Goal: Transaction & Acquisition: Obtain resource

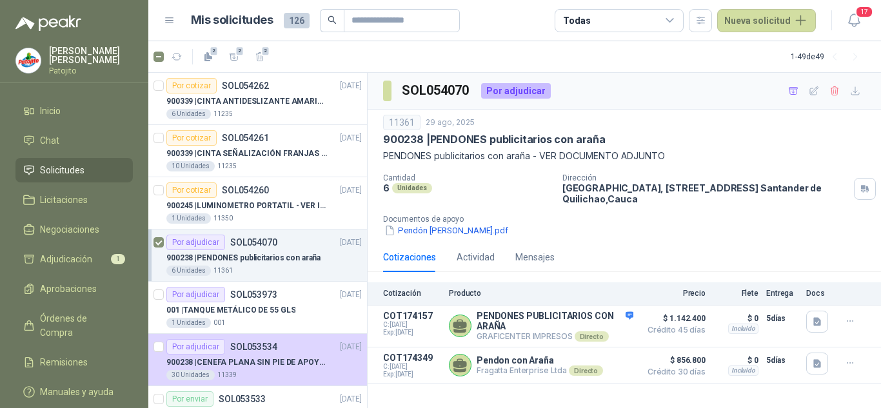
scroll to position [129, 0]
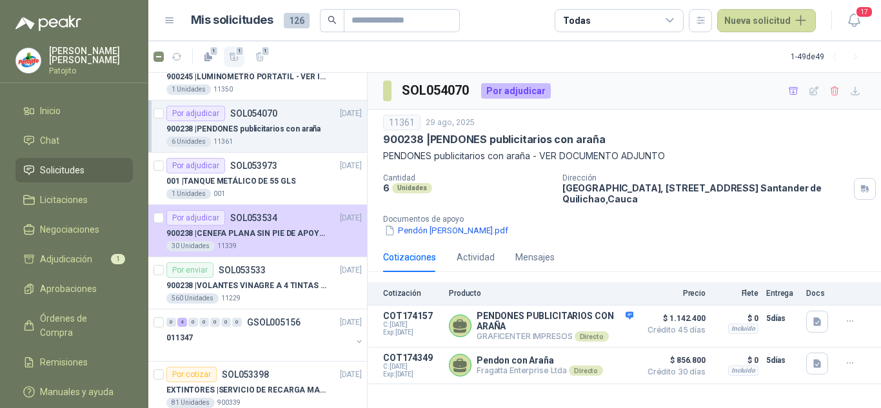
click at [233, 56] on icon "button" at bounding box center [234, 57] width 11 height 11
click at [83, 258] on span "Adjudicación" at bounding box center [66, 259] width 52 height 14
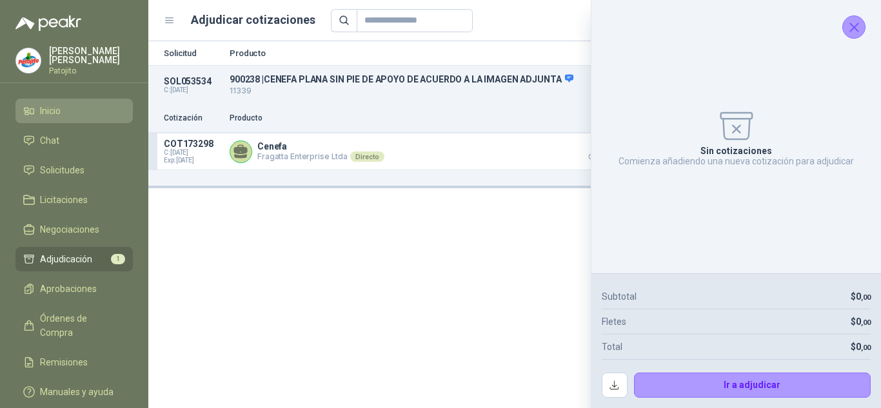
click at [64, 112] on li "Inicio" at bounding box center [74, 111] width 102 height 14
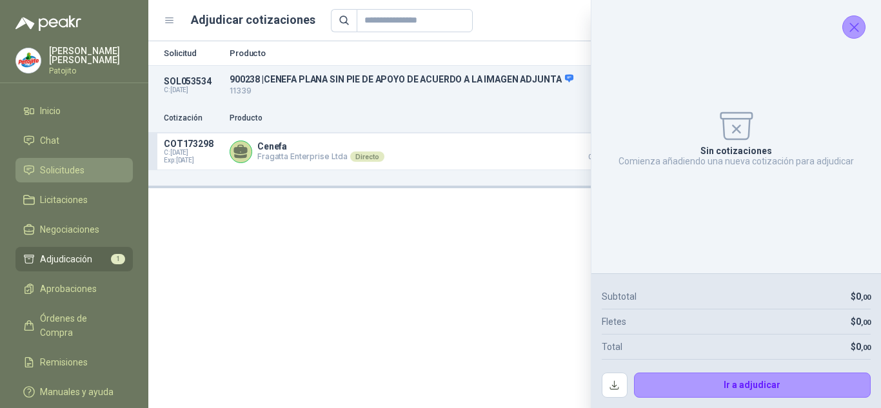
click at [55, 163] on span "Solicitudes" at bounding box center [62, 170] width 44 height 14
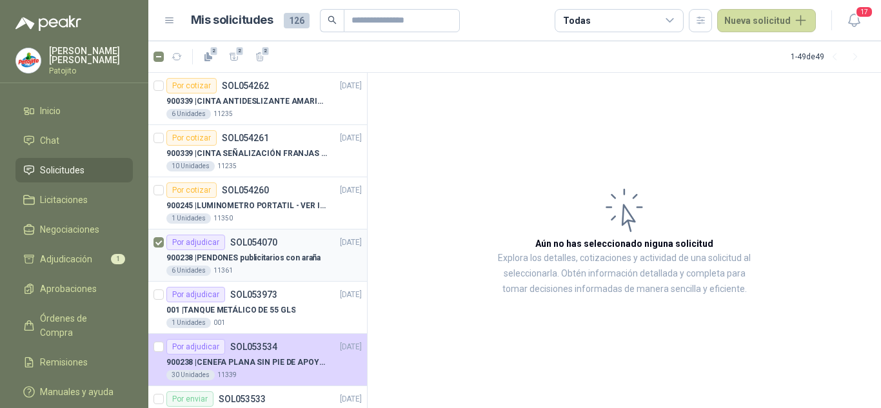
click at [279, 265] on div "900238 | PENDONES publicitarios con araña" at bounding box center [263, 257] width 195 height 15
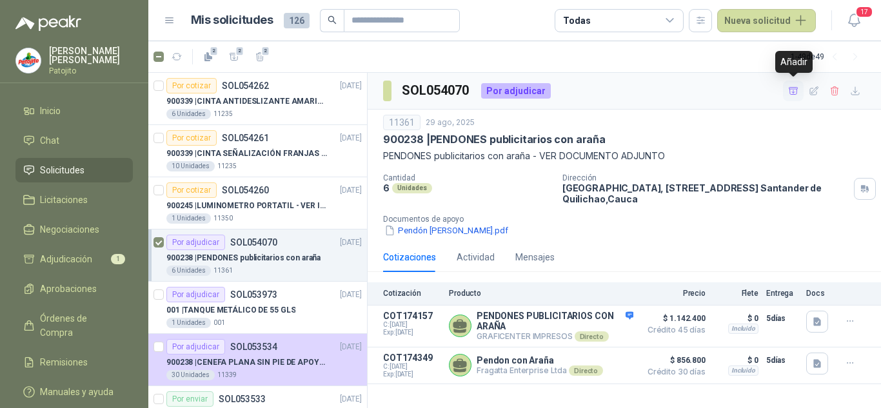
click at [796, 90] on icon "button" at bounding box center [793, 91] width 11 height 11
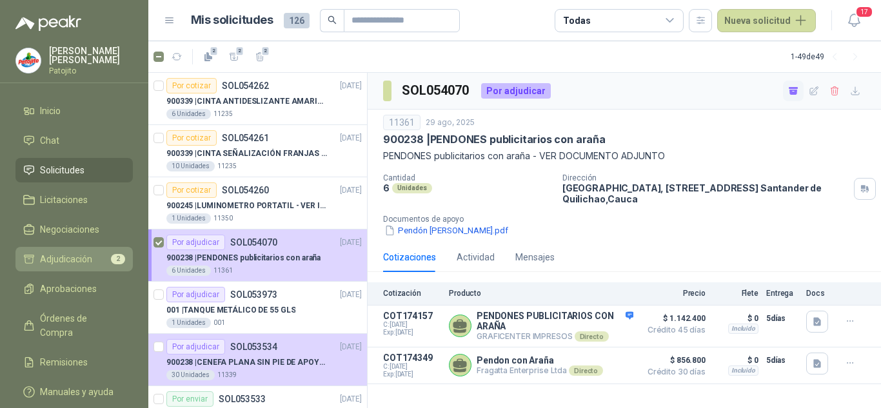
click at [84, 266] on span "Adjudicación" at bounding box center [66, 259] width 52 height 14
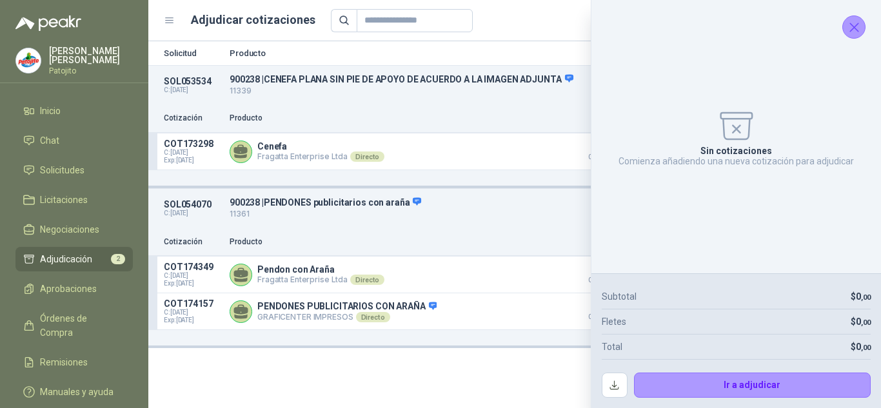
click at [856, 35] on icon "Cerrar" at bounding box center [854, 27] width 16 height 16
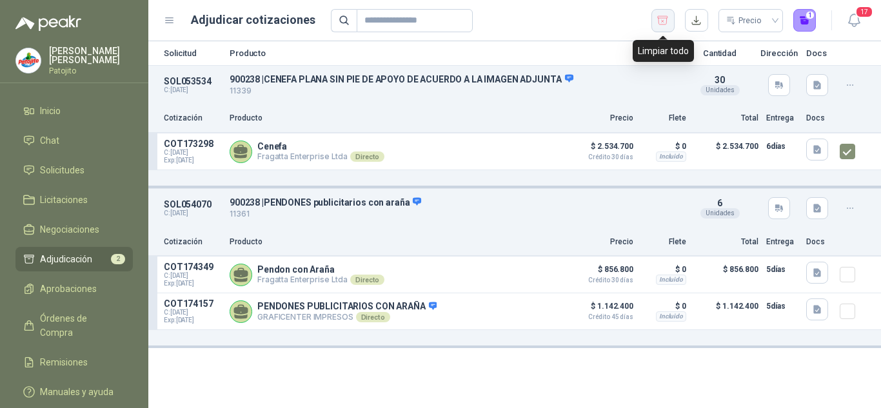
click at [652, 20] on button "button" at bounding box center [662, 20] width 23 height 23
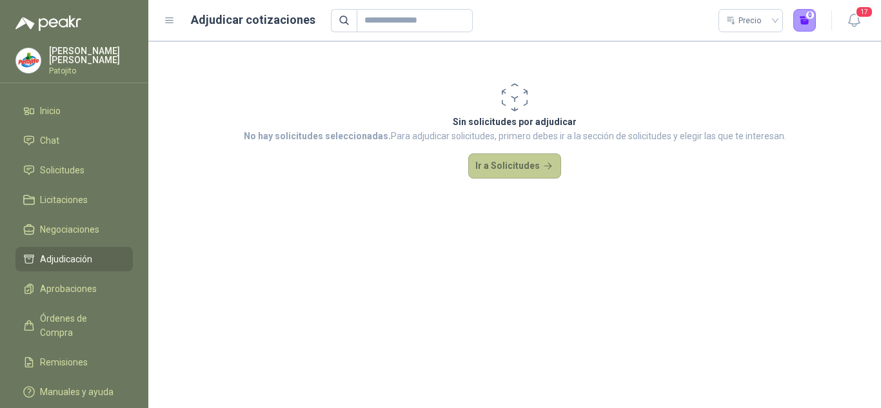
click at [534, 159] on button "Ir a Solicitudes" at bounding box center [514, 166] width 93 height 26
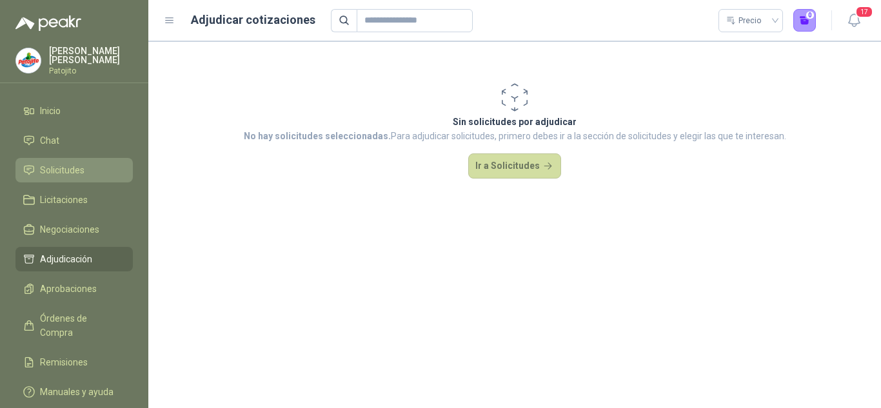
click at [61, 168] on span "Solicitudes" at bounding box center [62, 170] width 44 height 14
click at [84, 173] on li "Solicitudes" at bounding box center [74, 170] width 102 height 14
click at [71, 174] on span "Solicitudes" at bounding box center [62, 170] width 44 height 14
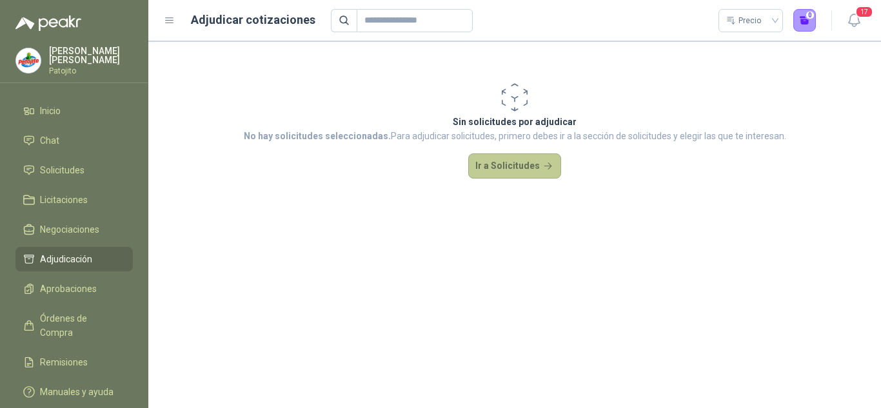
click at [498, 156] on button "Ir a Solicitudes" at bounding box center [514, 166] width 93 height 26
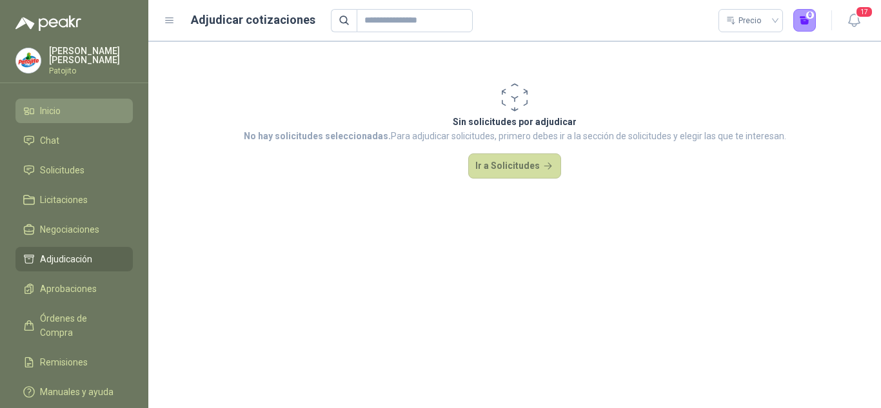
click at [54, 112] on span "Inicio" at bounding box center [50, 111] width 21 height 14
click at [52, 110] on span "Inicio" at bounding box center [50, 111] width 21 height 14
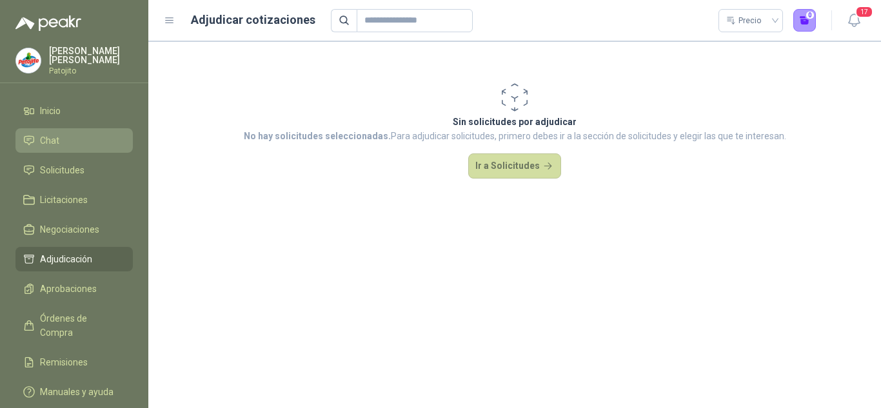
click at [40, 142] on span "Chat" at bounding box center [49, 140] width 19 height 14
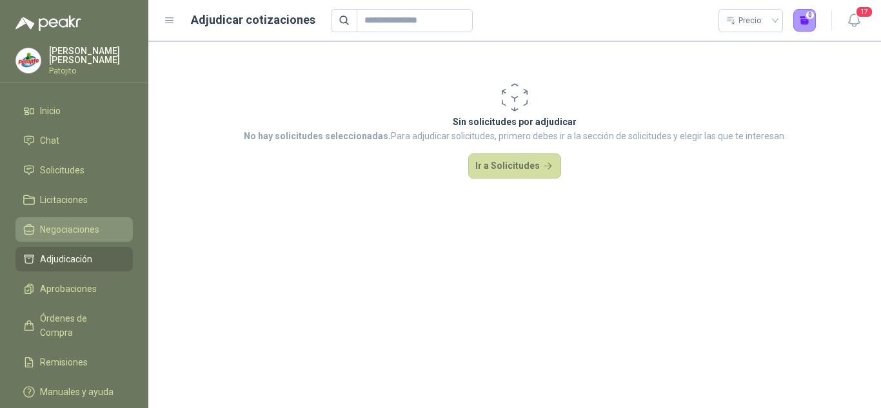
click at [92, 217] on link "Negociaciones" at bounding box center [73, 229] width 117 height 25
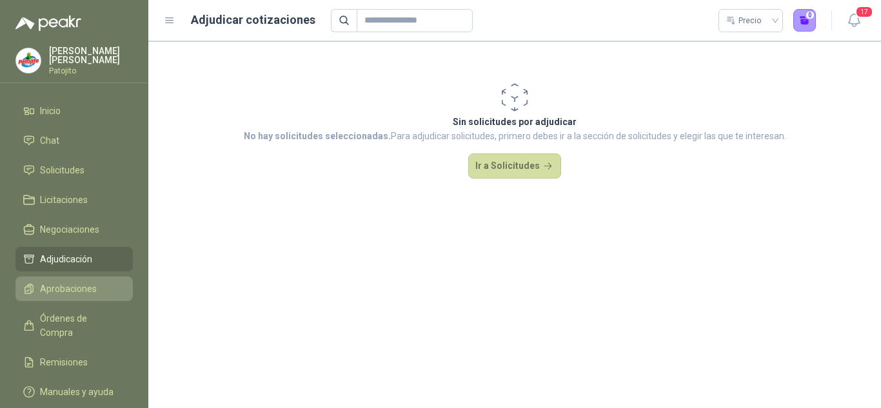
click at [84, 295] on span "Aprobaciones" at bounding box center [68, 289] width 57 height 14
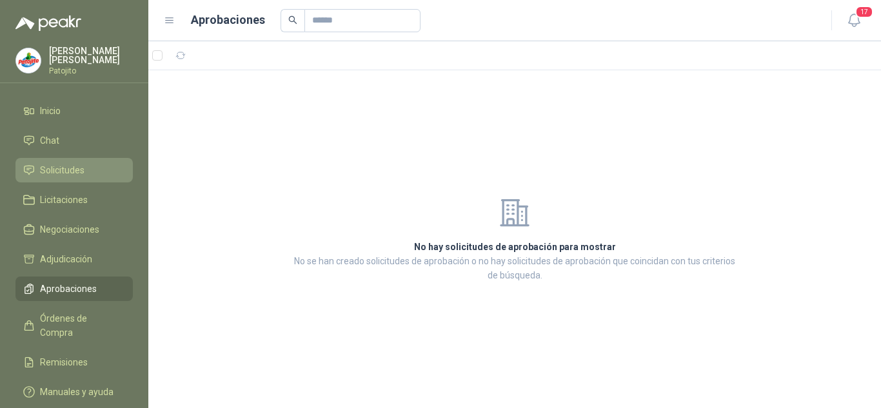
click at [52, 167] on span "Solicitudes" at bounding box center [62, 170] width 44 height 14
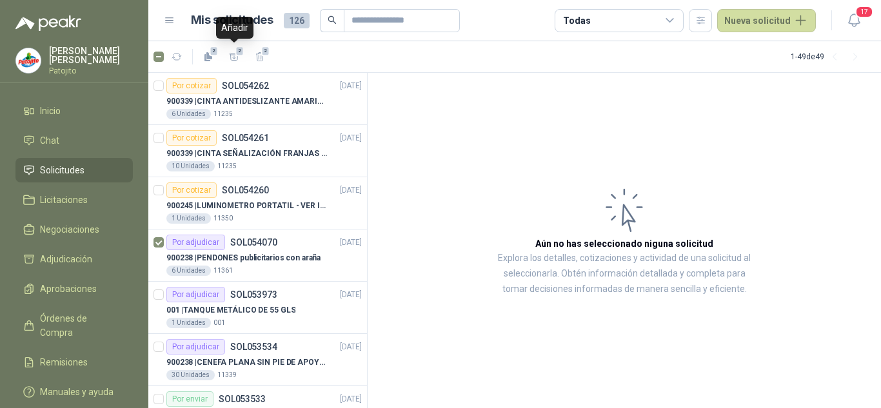
drag, startPoint x: 233, startPoint y: 61, endPoint x: 326, endPoint y: 67, distance: 93.7
click at [328, 69] on article "2 2 2 1 - 49 de 49" at bounding box center [514, 56] width 733 height 31
click at [230, 55] on icon "button" at bounding box center [234, 56] width 9 height 7
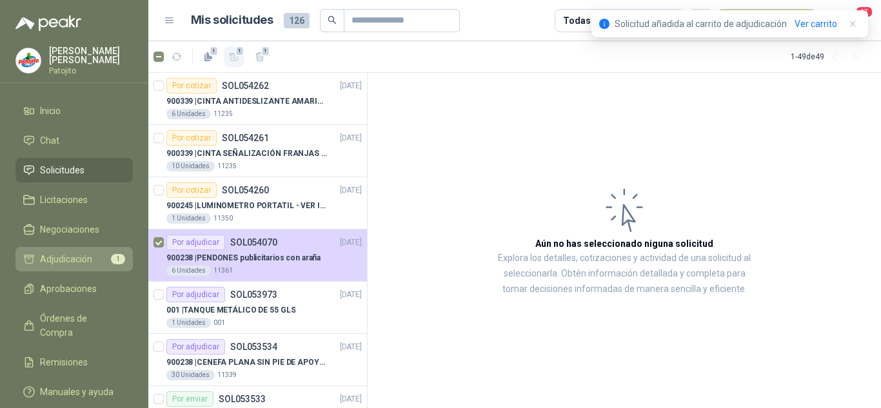
click at [66, 254] on span "Adjudicación" at bounding box center [66, 259] width 52 height 14
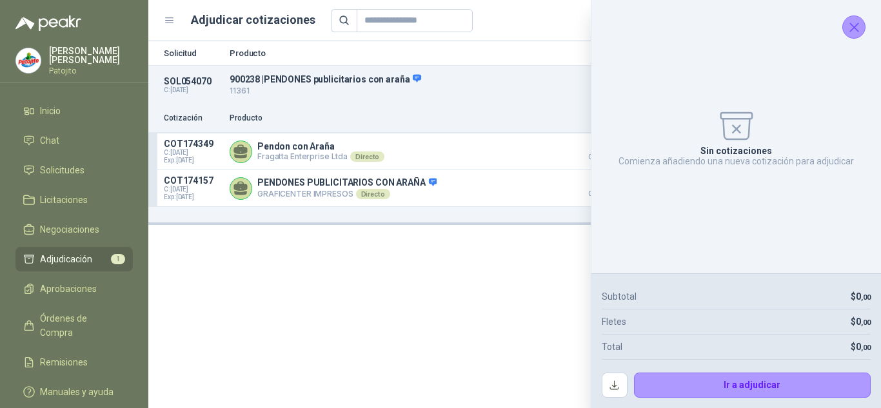
click at [851, 29] on icon "Cerrar" at bounding box center [854, 27] width 8 height 8
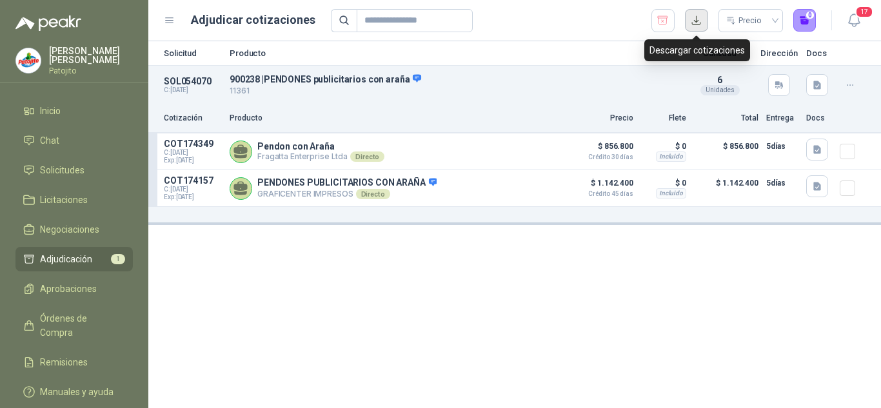
click at [694, 18] on button "button" at bounding box center [696, 20] width 23 height 23
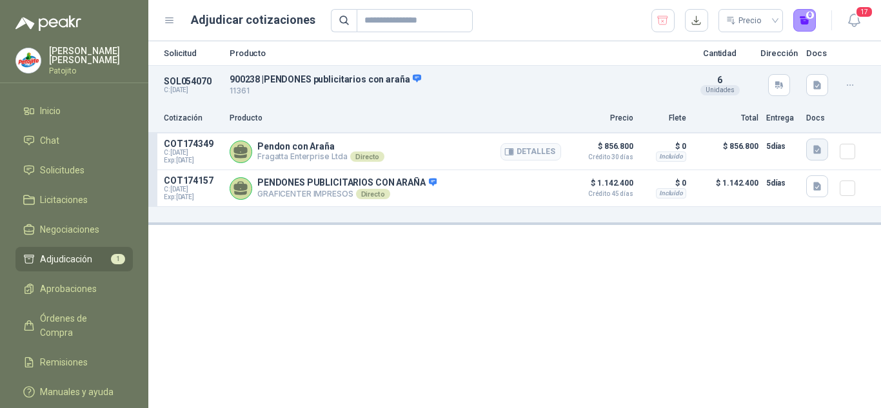
click at [819, 148] on icon "button" at bounding box center [817, 150] width 8 height 8
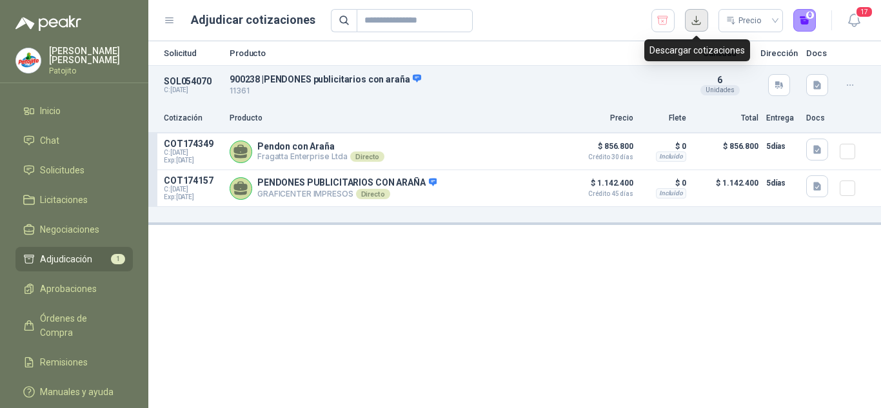
click at [695, 20] on button "button" at bounding box center [696, 20] width 23 height 23
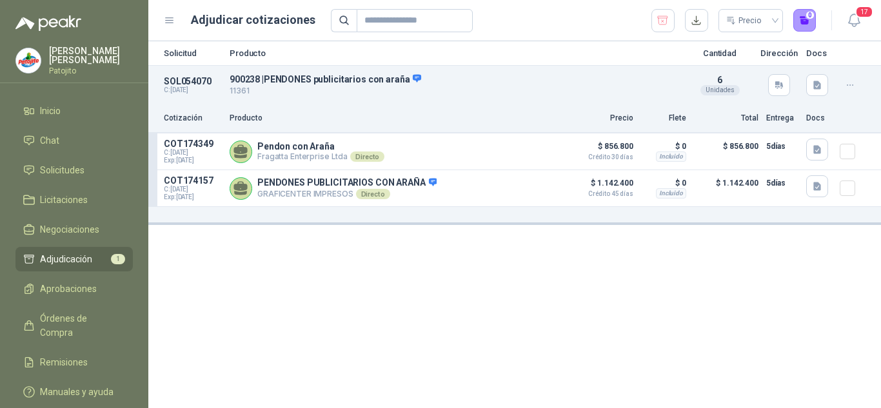
click at [529, 21] on div "Precio 0" at bounding box center [574, 20] width 486 height 23
click at [68, 173] on span "Solicitudes" at bounding box center [62, 170] width 44 height 14
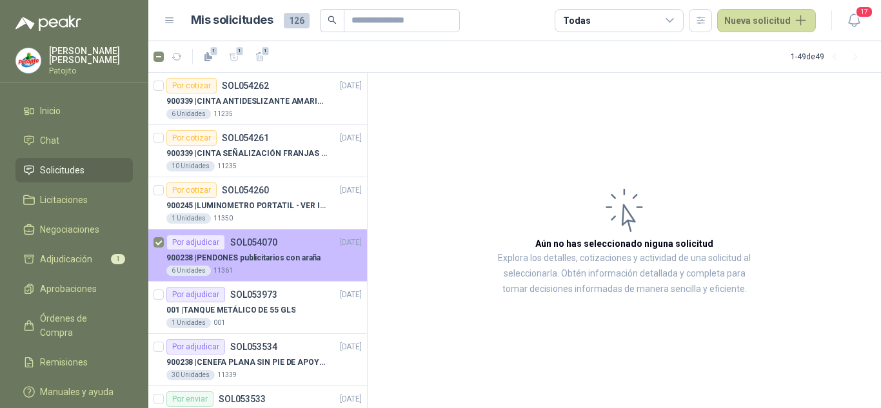
click at [296, 255] on p "900238 | PENDONES publicitarios con araña" at bounding box center [243, 258] width 154 height 12
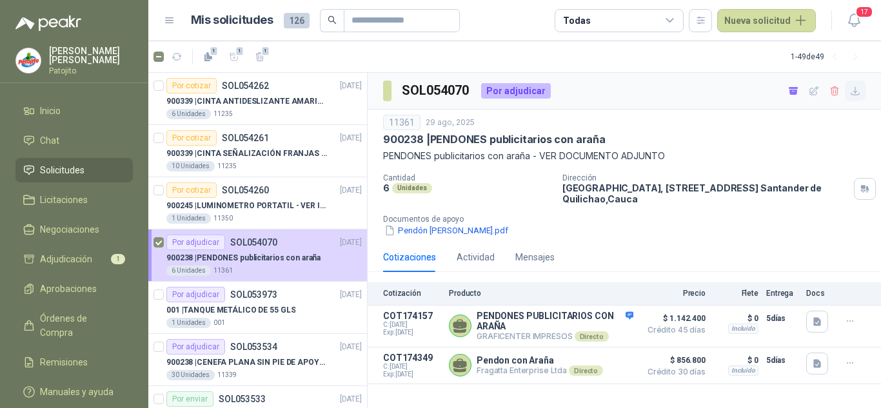
click at [858, 90] on icon "button" at bounding box center [855, 91] width 11 height 11
click at [814, 321] on icon "button" at bounding box center [817, 321] width 8 height 8
click at [705, 290] on button "COTIZACION PATOJITO AVISOS ARAÑA.pdf" at bounding box center [728, 293] width 182 height 14
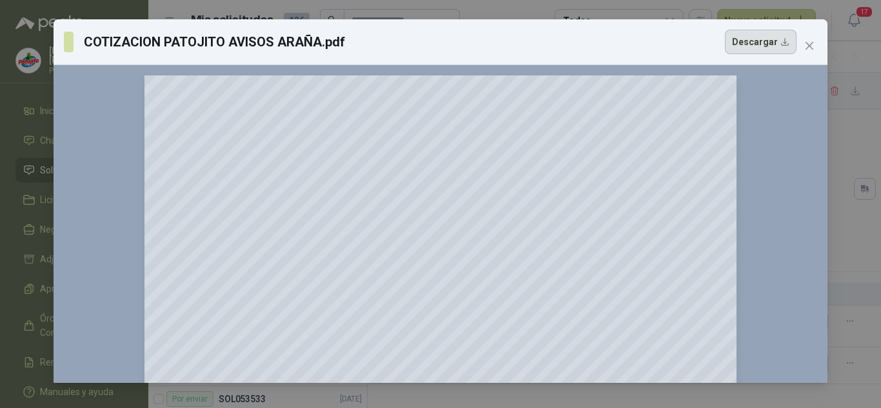
click at [765, 44] on button "Descargar" at bounding box center [761, 42] width 72 height 25
click at [802, 44] on span "Close" at bounding box center [809, 46] width 21 height 10
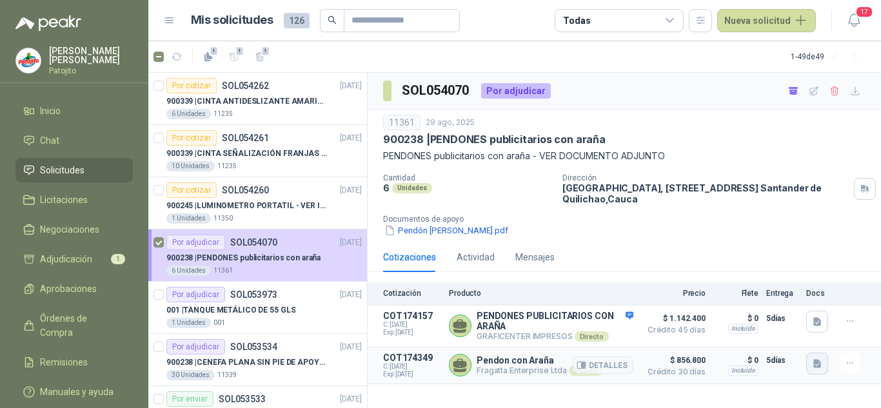
click at [819, 366] on icon "button" at bounding box center [817, 363] width 8 height 8
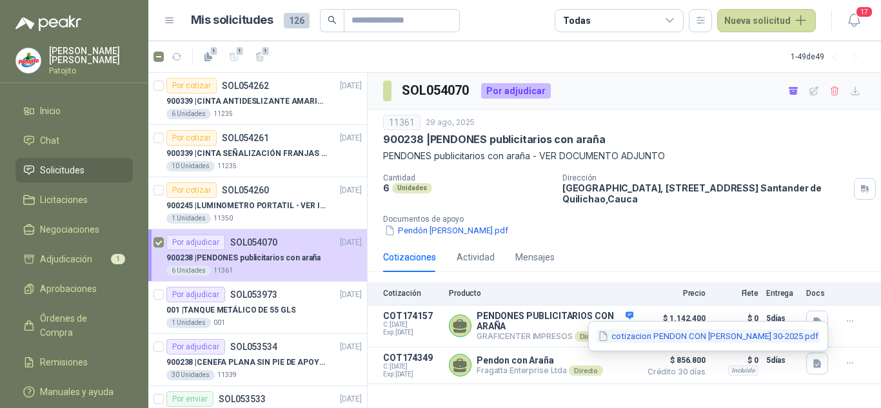
click at [730, 337] on button "cotizacion PENDON CON [PERSON_NAME] 30-2025.pdf" at bounding box center [707, 337] width 223 height 14
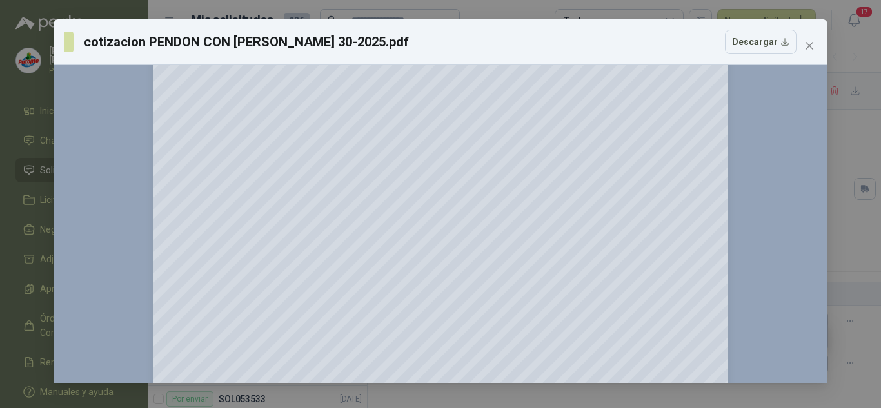
scroll to position [64, 0]
click at [746, 49] on button "Descargar" at bounding box center [761, 42] width 72 height 25
